Goal: Task Accomplishment & Management: Complete application form

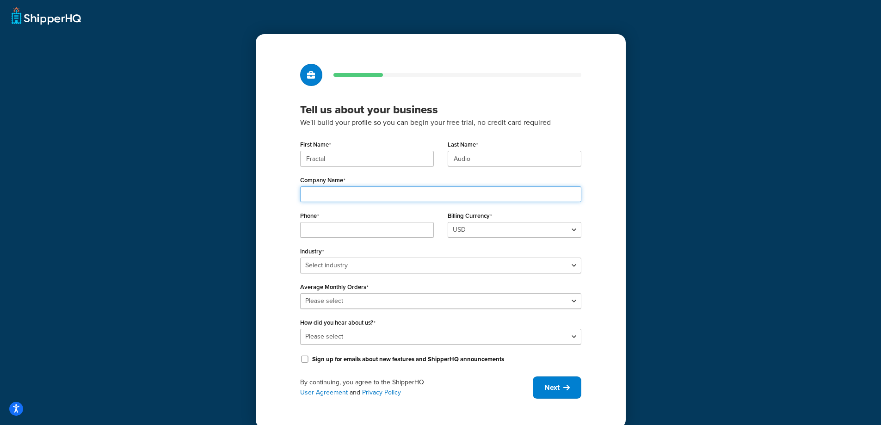
click at [368, 193] on input "Company Name" at bounding box center [440, 194] width 281 height 16
type input "Fractal Audio Systems"
click at [405, 234] on input "Phone" at bounding box center [367, 230] width 134 height 16
type input "6033780800"
drag, startPoint x: 337, startPoint y: 157, endPoint x: 268, endPoint y: 155, distance: 69.4
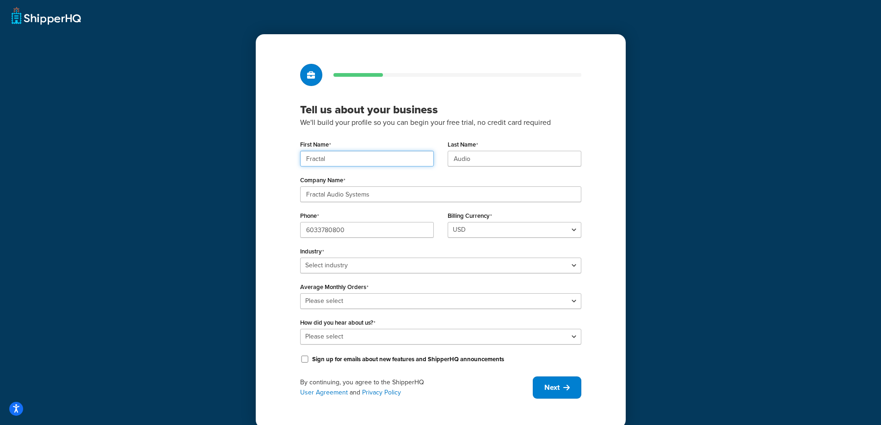
click at [268, 155] on div "Tell us about your business We'll build your profile so you can begin your free…" at bounding box center [441, 231] width 370 height 394
type input "Andrew"
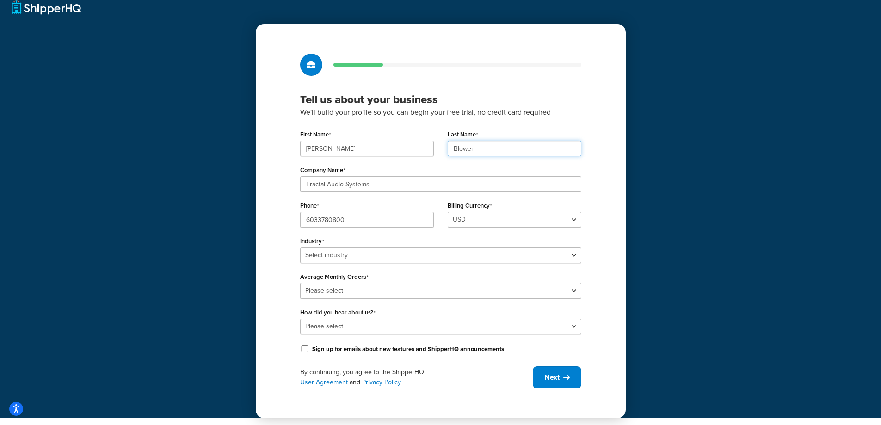
scroll to position [12, 0]
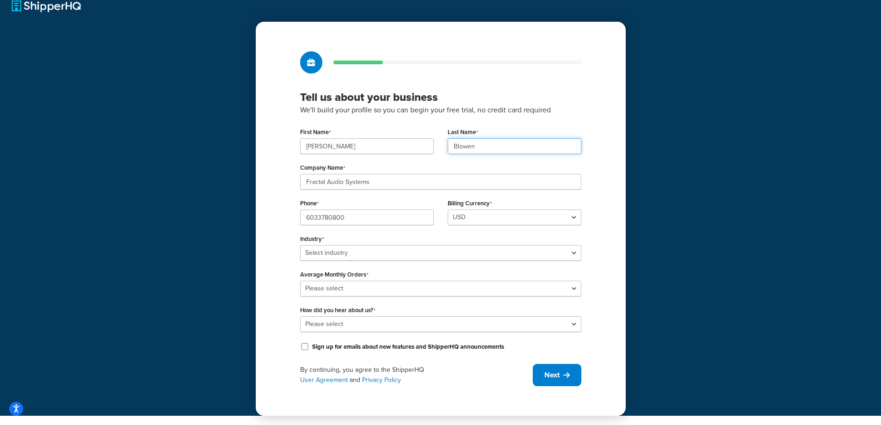
type input "Blowen"
click at [305, 346] on input "Sign up for emails about new features and ShipperHQ announcements" at bounding box center [304, 346] width 9 height 7
checkbox input "true"
click at [377, 252] on select "Select industry Automotive Adult Agriculture Alcohol, Tobacco & CBD Arts & Craf…" at bounding box center [440, 253] width 281 height 16
select select "10"
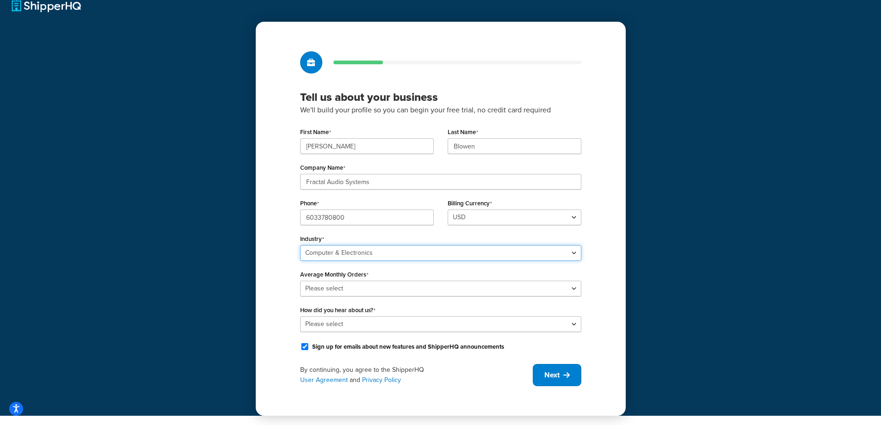
click at [300, 245] on select "Select industry Automotive Adult Agriculture Alcohol, Tobacco & CBD Arts & Craf…" at bounding box center [440, 253] width 281 height 16
click at [372, 289] on select "Please select 0-500 501-1,000 1,001-10,000 10,001-20,000 Over 20,000" at bounding box center [440, 289] width 281 height 16
select select "2"
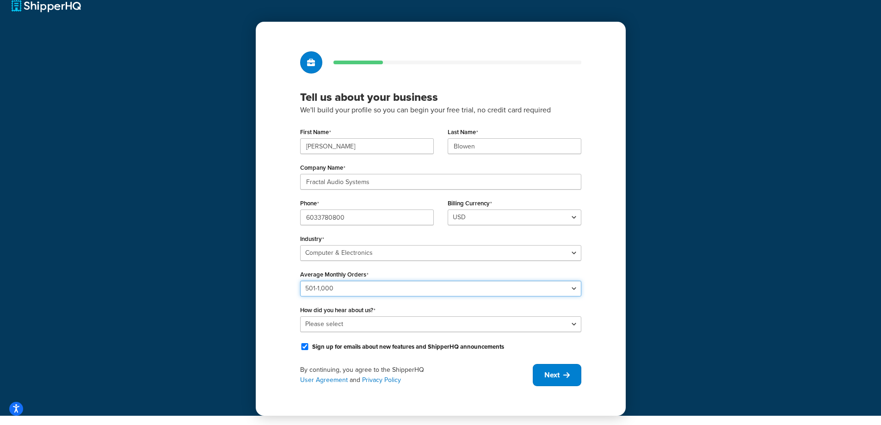
click at [300, 281] on select "Please select 0-500 501-1,000 1,001-10,000 10,001-20,000 Over 20,000" at bounding box center [440, 289] width 281 height 16
click at [326, 325] on select "Please select Online Search App Store or Marketplace Listing Referred by Agency…" at bounding box center [440, 324] width 281 height 16
select select "10"
click at [300, 316] on select "Please select Online Search App Store or Marketplace Listing Referred by Agency…" at bounding box center [440, 324] width 281 height 16
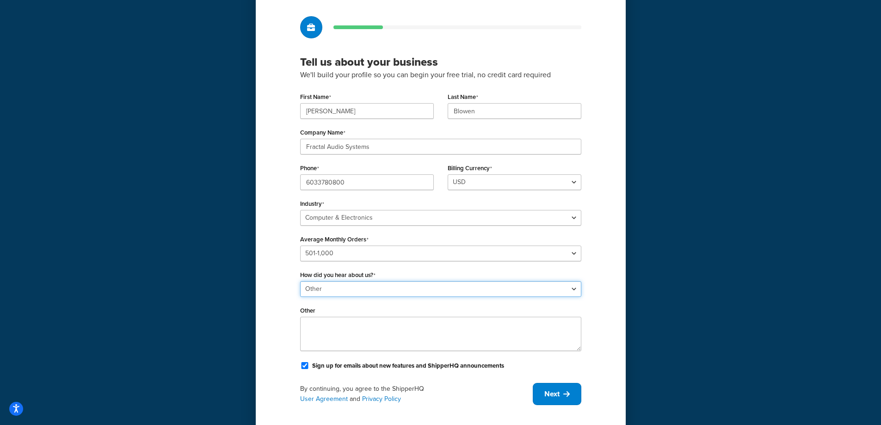
scroll to position [67, 0]
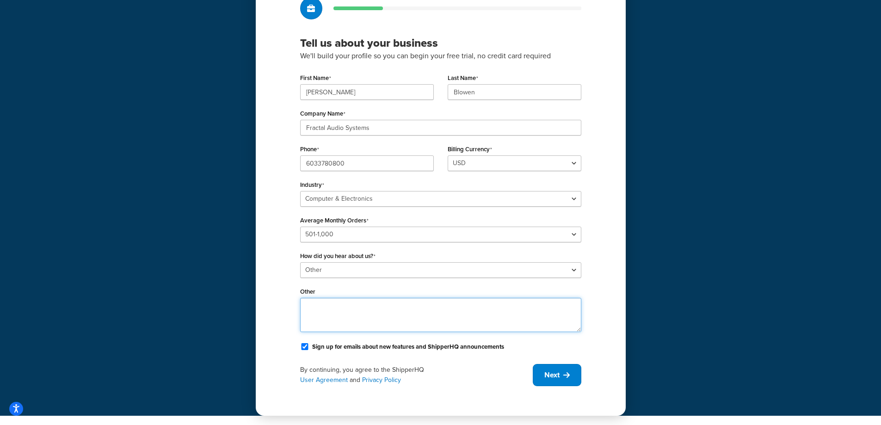
click at [369, 302] on textarea "Other" at bounding box center [440, 315] width 281 height 34
type textarea "current customer"
click at [555, 374] on span "Next" at bounding box center [551, 375] width 15 height 10
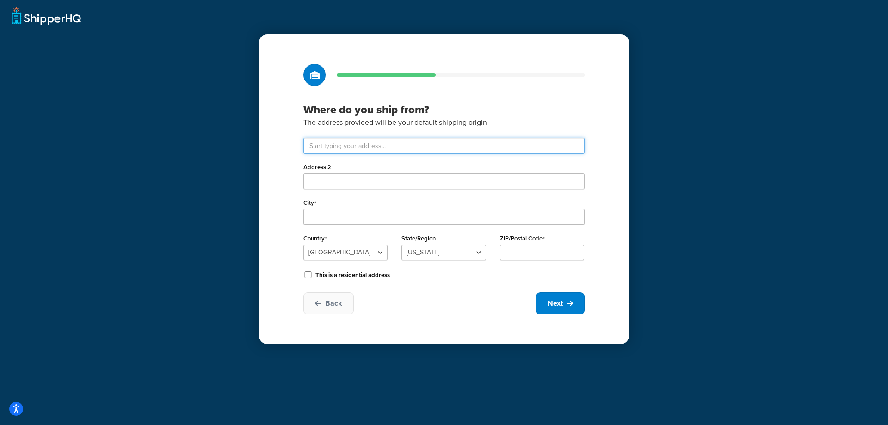
click at [339, 143] on input "text" at bounding box center [443, 146] width 281 height 16
type input "4 Wilder Dr"
type input "Plaistow"
select select "29"
type input "03865"
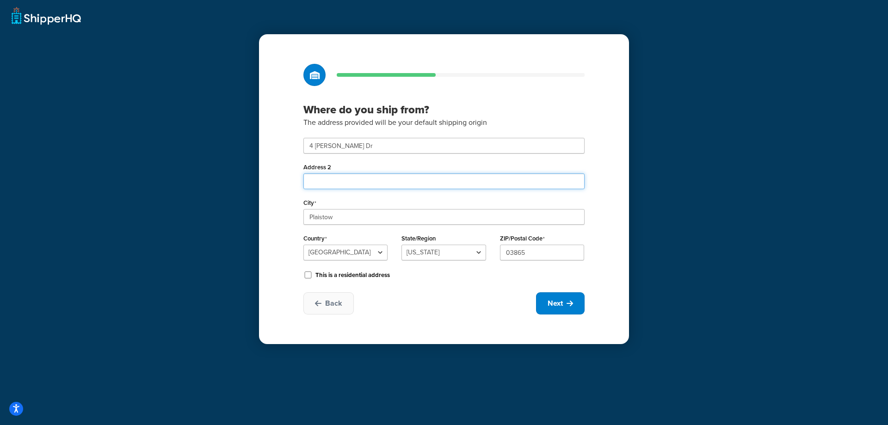
click at [337, 184] on input "Address 2" at bounding box center [443, 181] width 281 height 16
type input "unit 2"
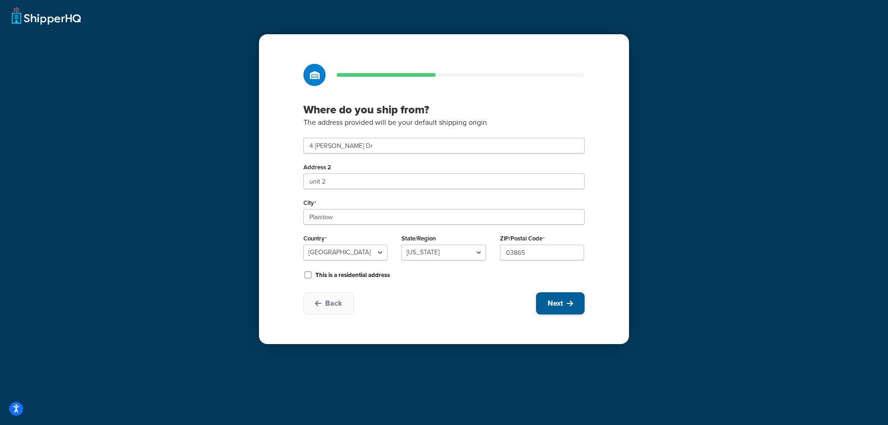
click at [552, 305] on span "Next" at bounding box center [554, 303] width 15 height 10
select select "1"
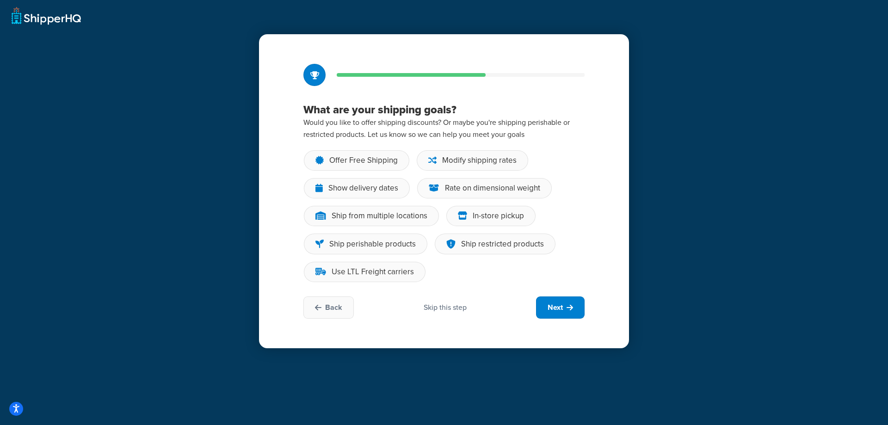
click at [454, 308] on div "Skip this step" at bounding box center [445, 307] width 43 height 10
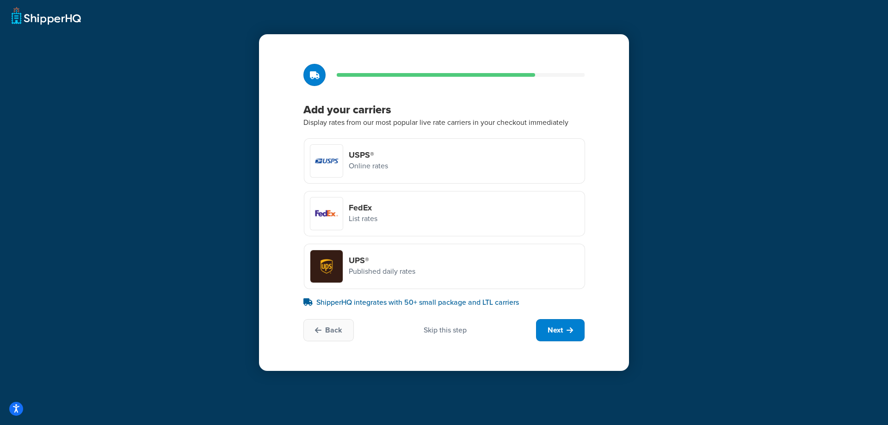
click at [326, 161] on div at bounding box center [326, 161] width 32 height 32
click at [0, 0] on input "USPS® Online rates" at bounding box center [0, 0] width 0 height 0
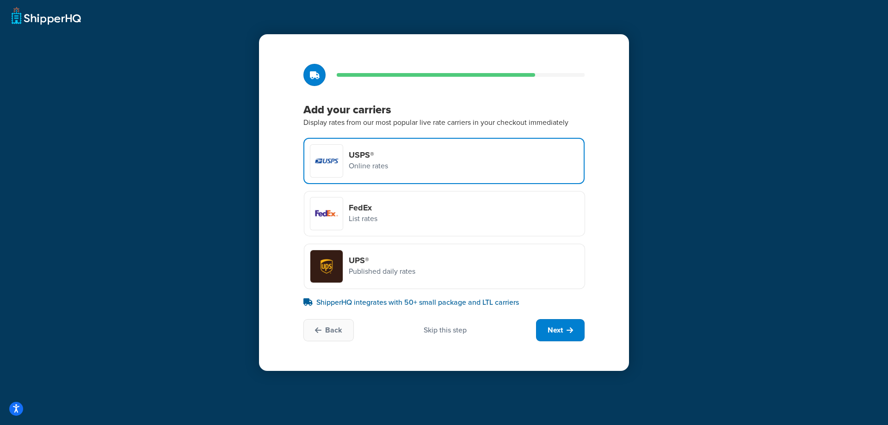
click at [321, 203] on div at bounding box center [326, 213] width 32 height 32
click at [0, 0] on input "FedEx List rates" at bounding box center [0, 0] width 0 height 0
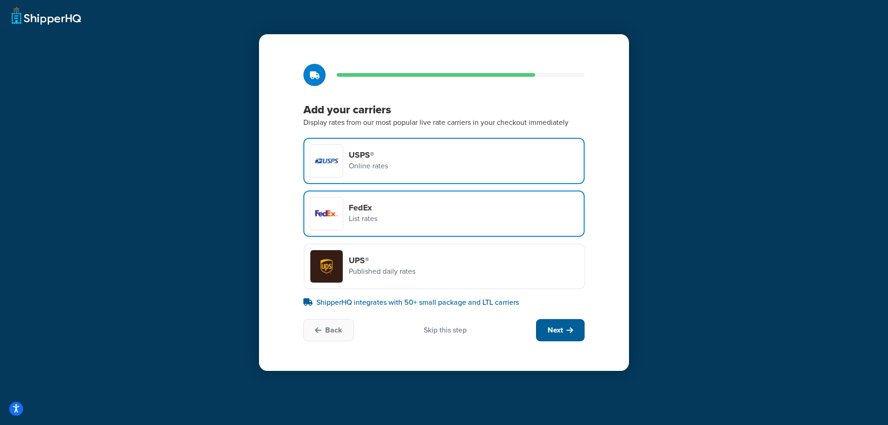
click at [561, 329] on span "Next" at bounding box center [554, 330] width 15 height 10
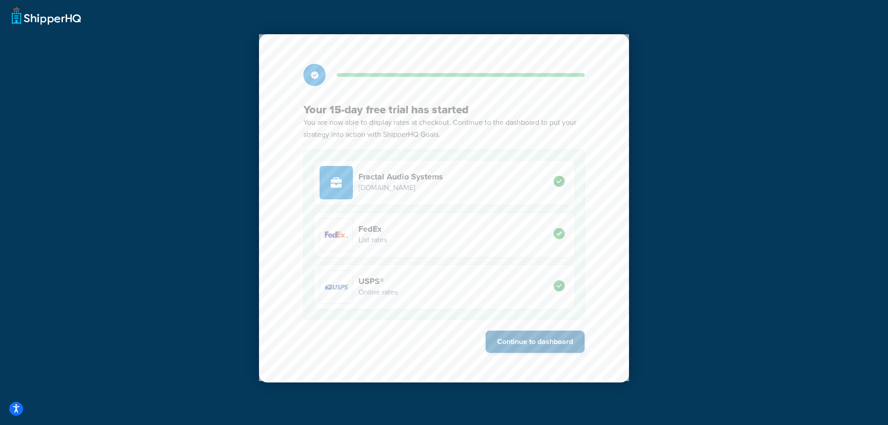
click at [558, 344] on button "Continue to dashboard" at bounding box center [535, 342] width 99 height 22
